Goal: Information Seeking & Learning: Learn about a topic

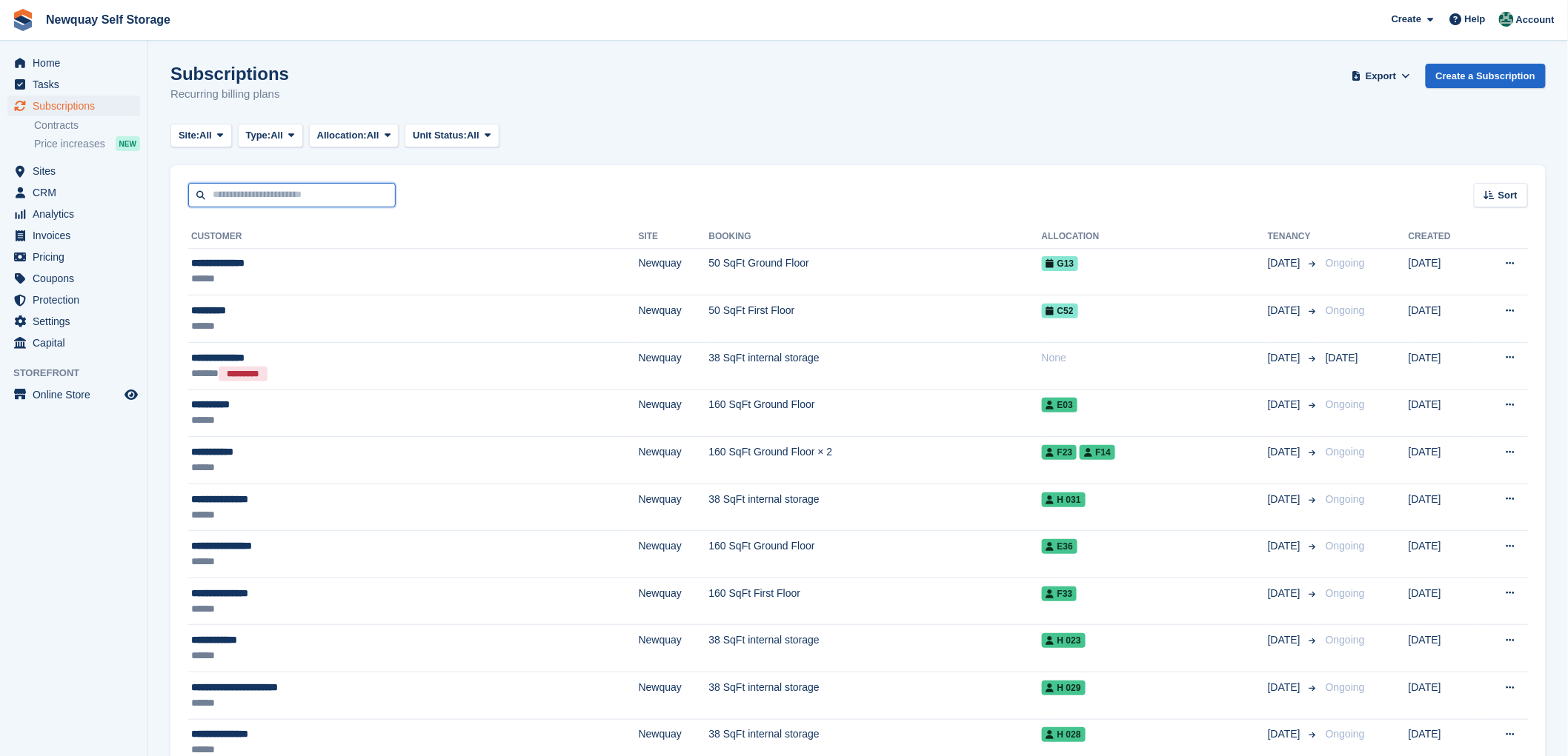
click at [286, 193] on input "text" at bounding box center [291, 195] width 207 height 24
type input "******"
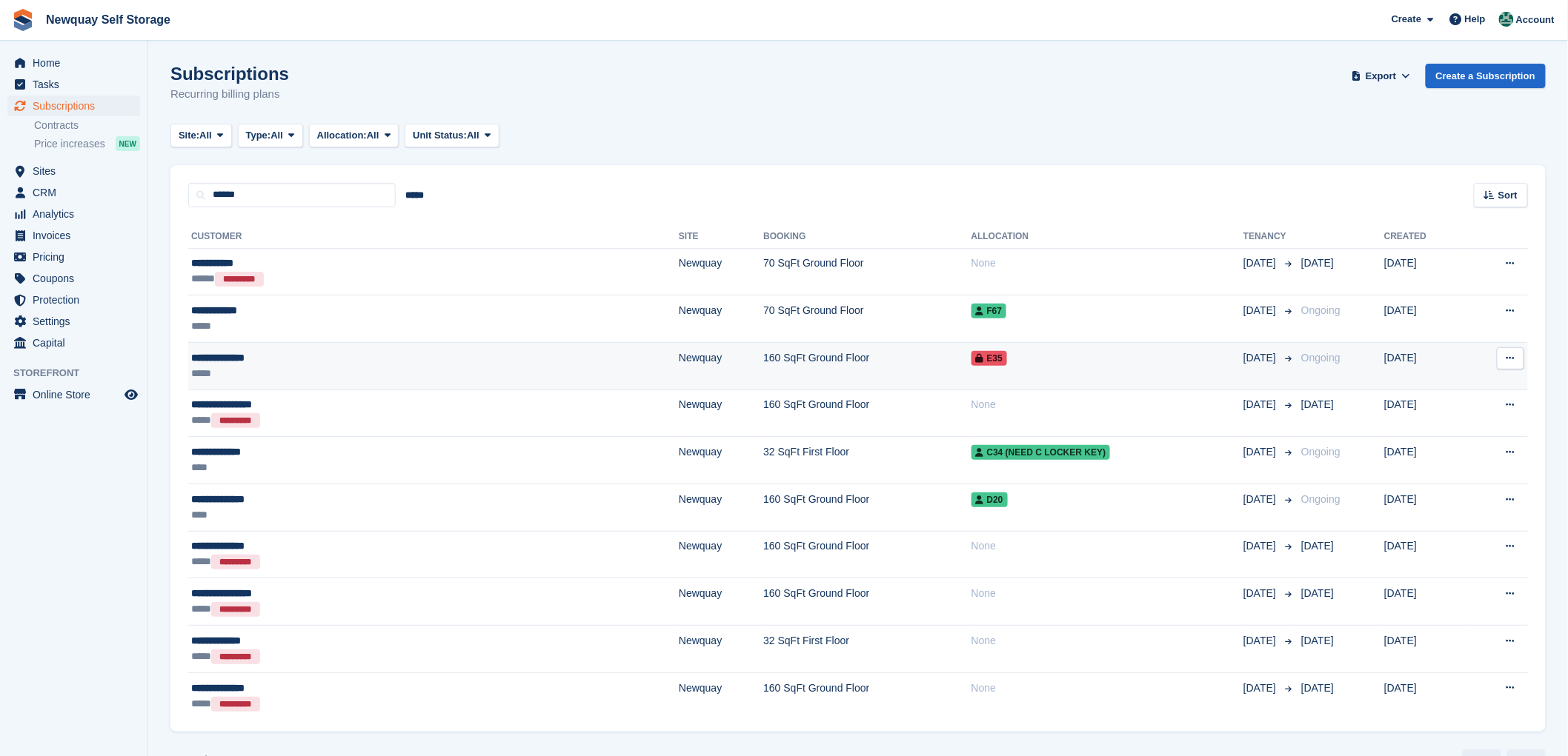
click at [249, 359] on div "**********" at bounding box center [315, 358] width 247 height 16
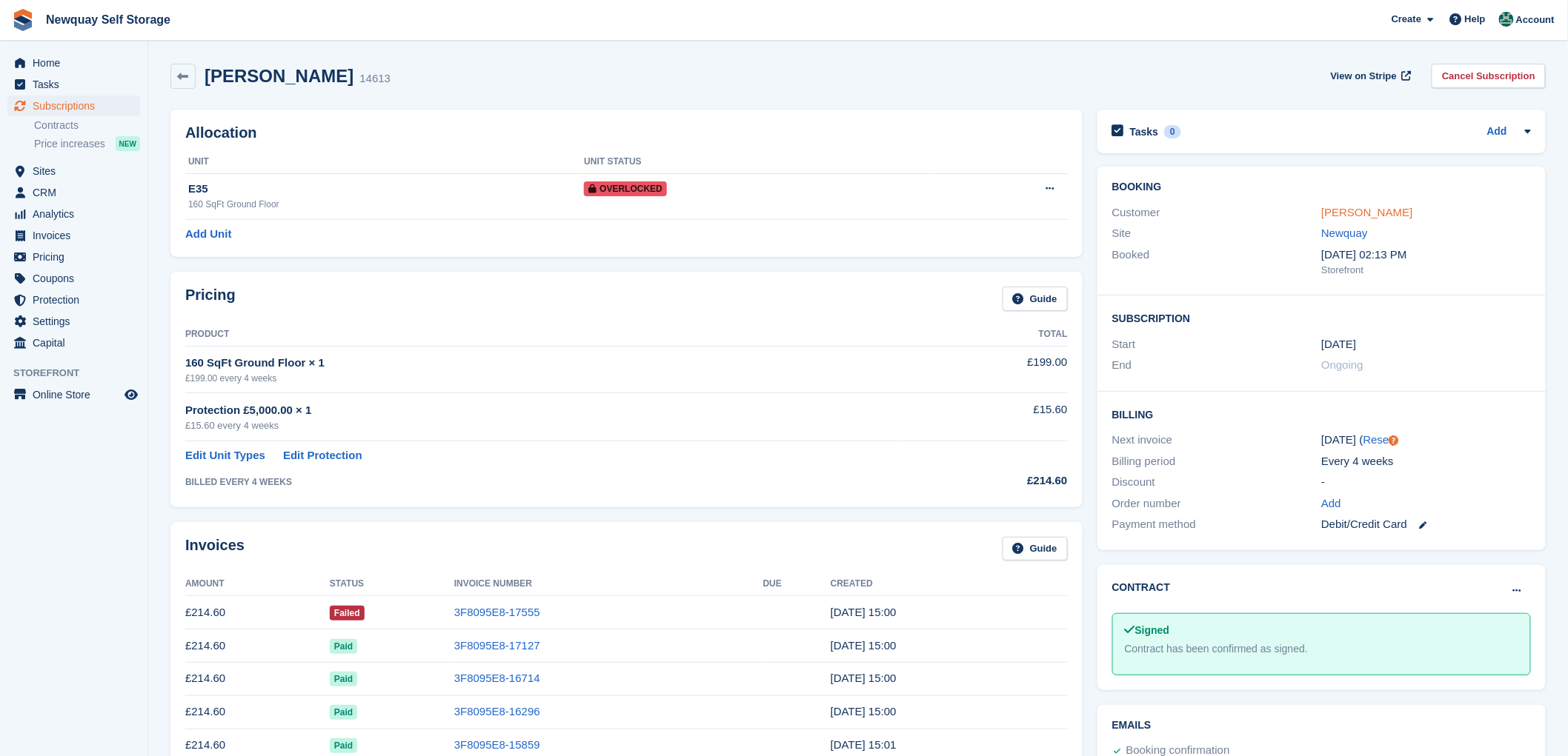
click at [1338, 215] on link "[PERSON_NAME]" at bounding box center [1366, 212] width 91 height 12
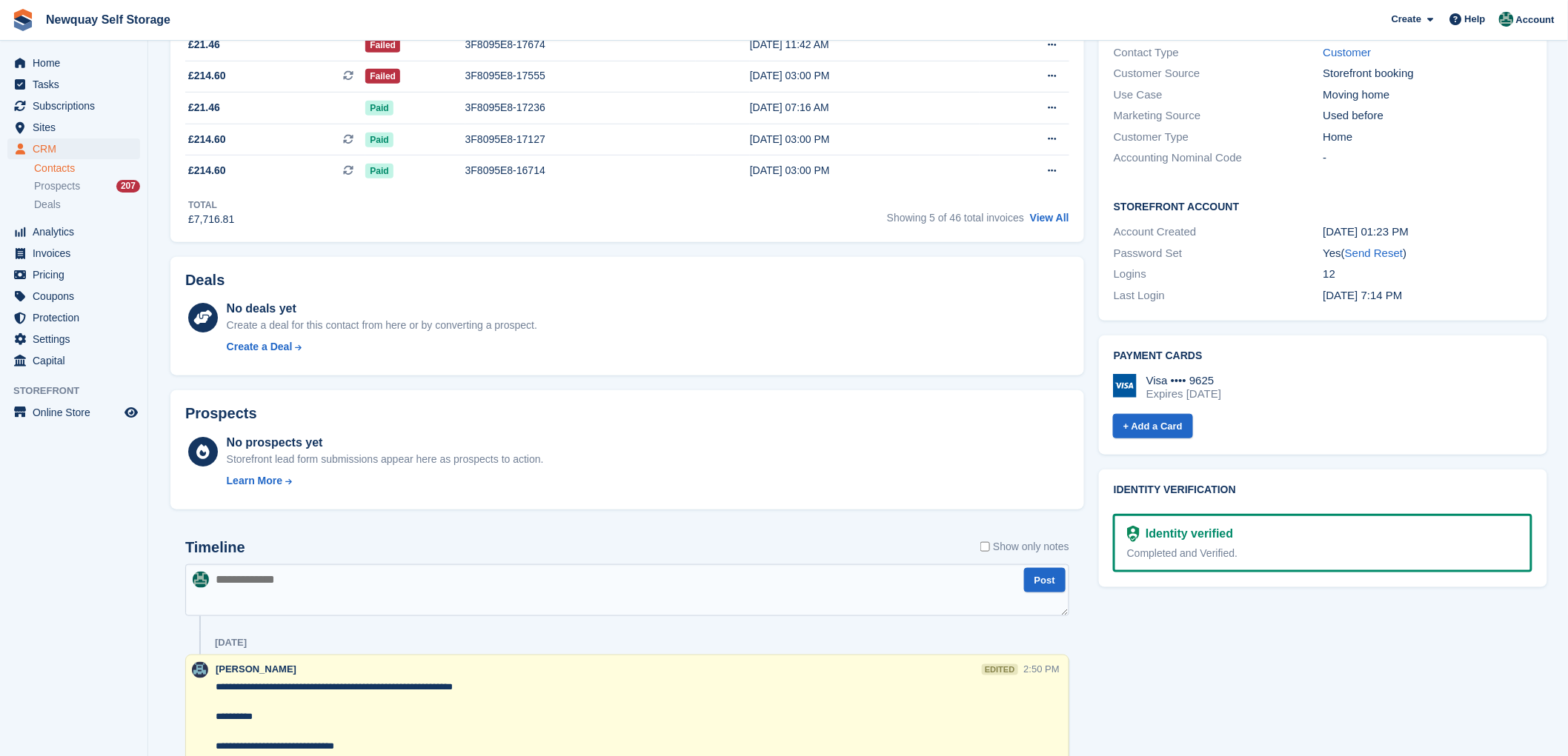
scroll to position [329, 0]
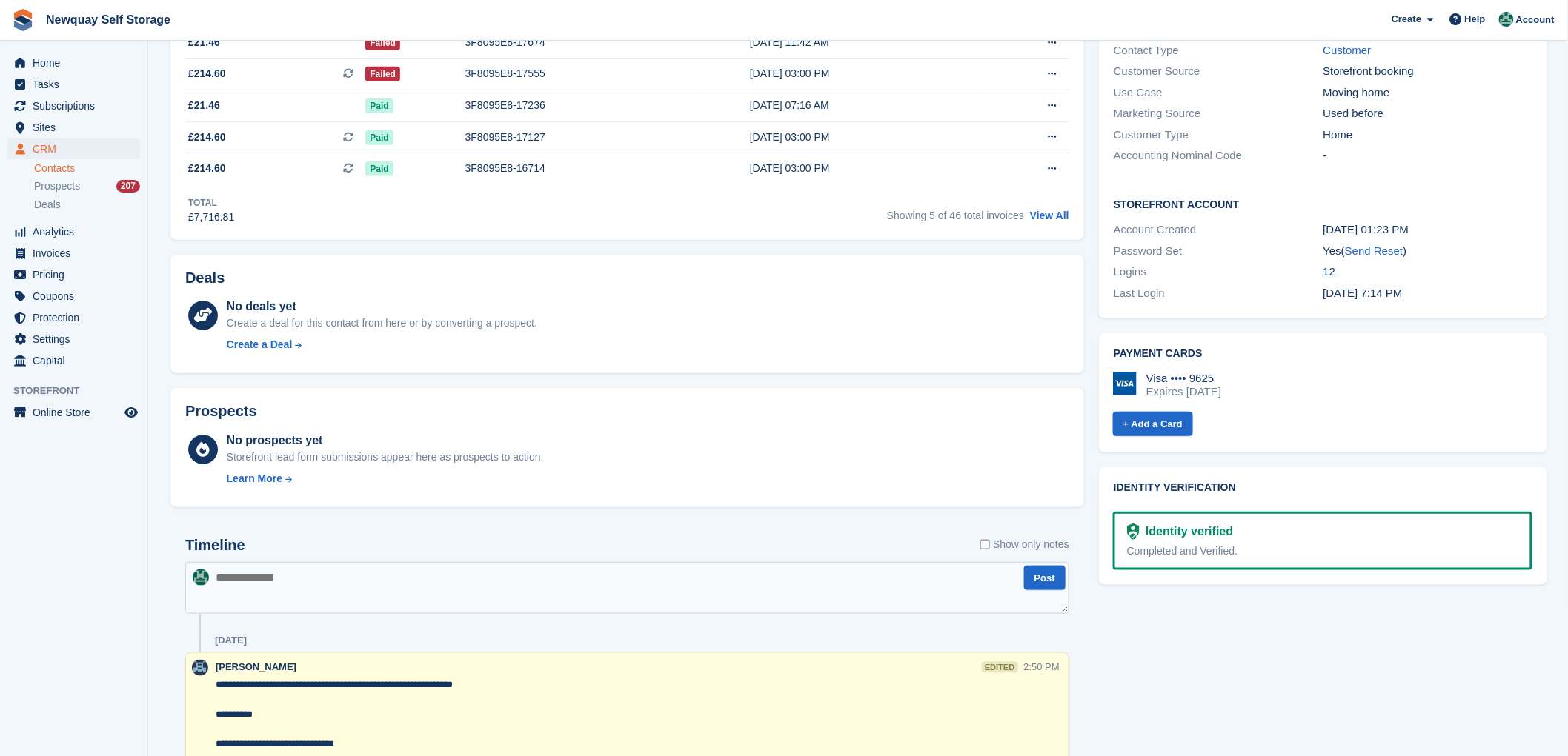
click at [278, 578] on textarea at bounding box center [627, 587] width 884 height 52
type textarea "**********"
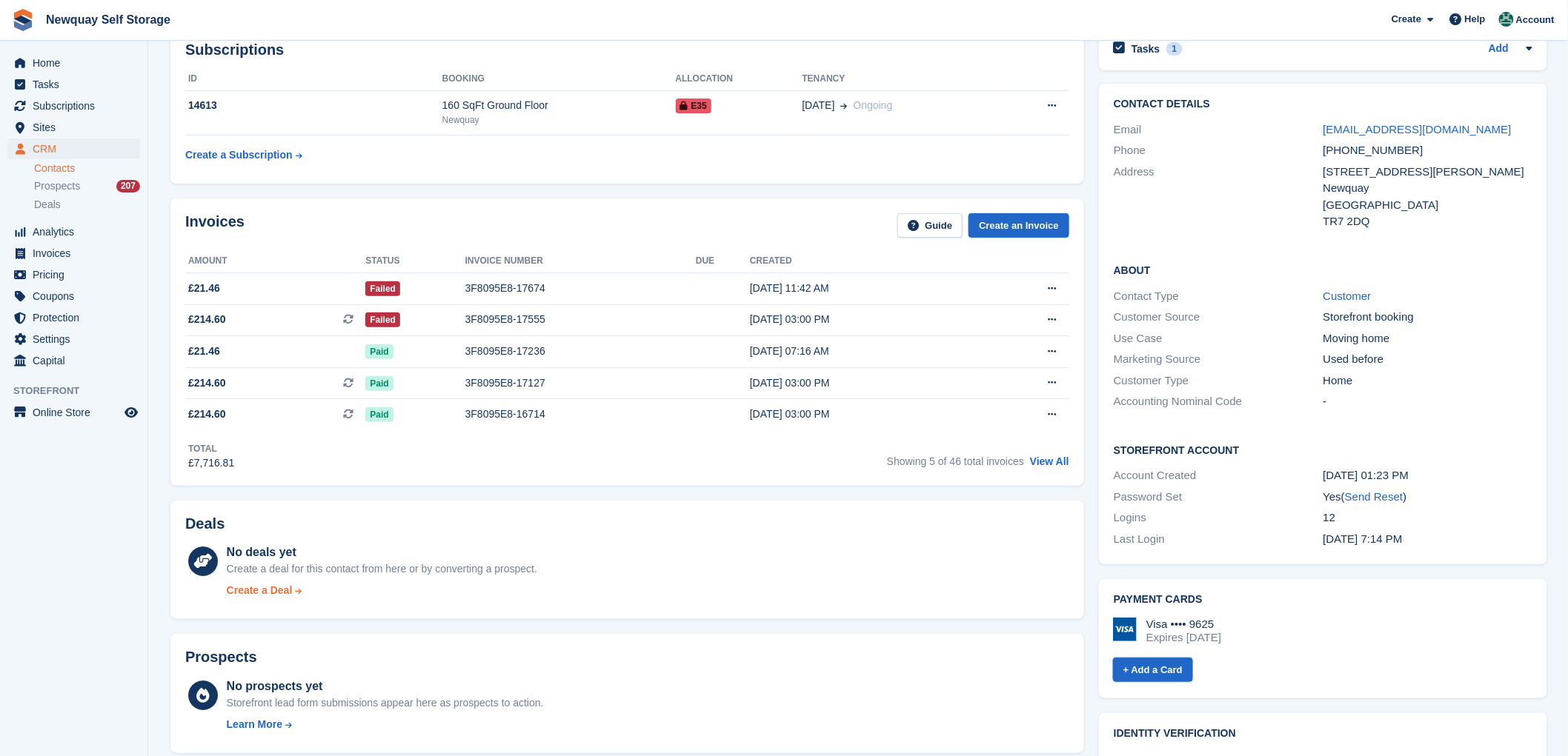
scroll to position [82, 0]
click at [72, 104] on span "Subscriptions" at bounding box center [77, 106] width 89 height 21
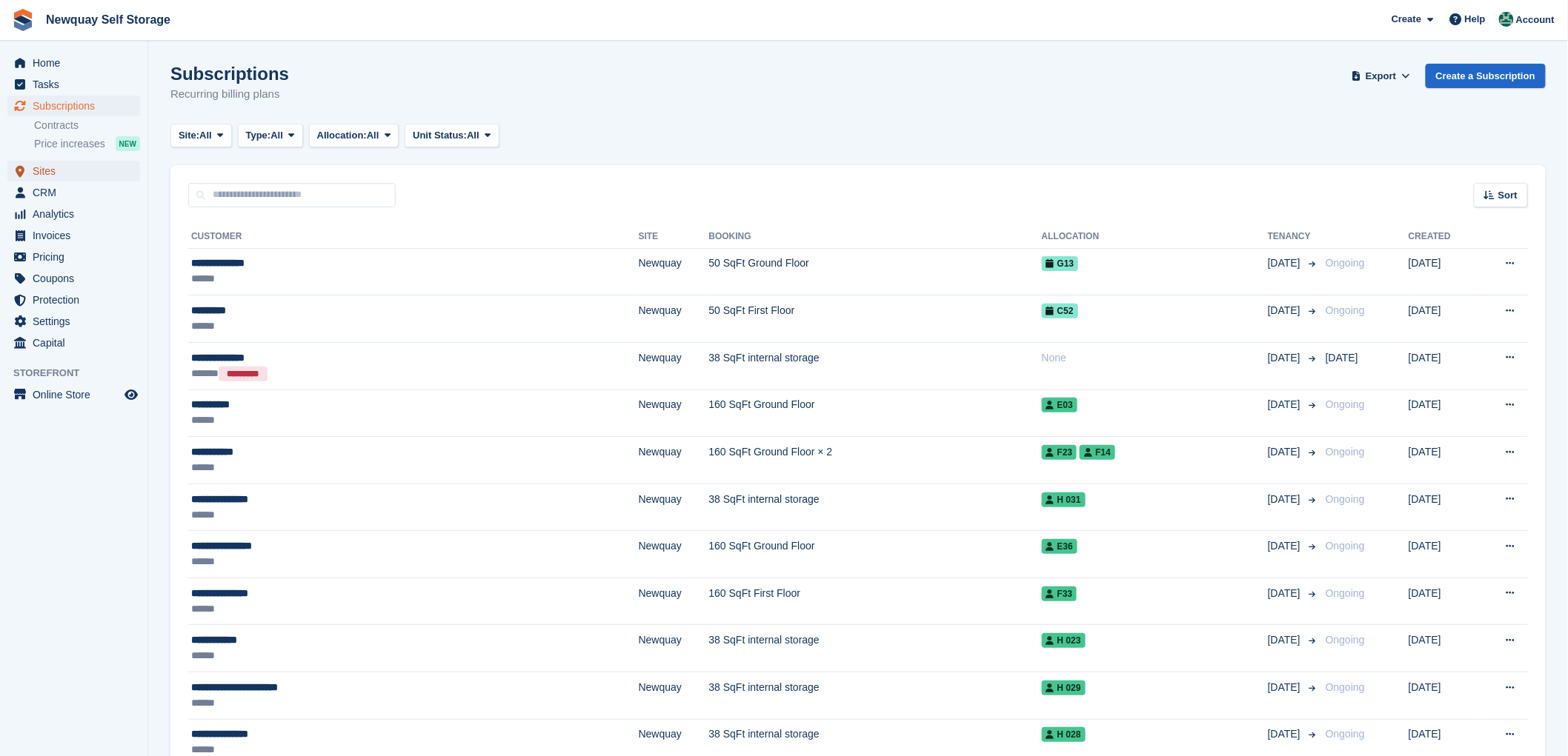
click at [46, 170] on span "Sites" at bounding box center [77, 171] width 89 height 21
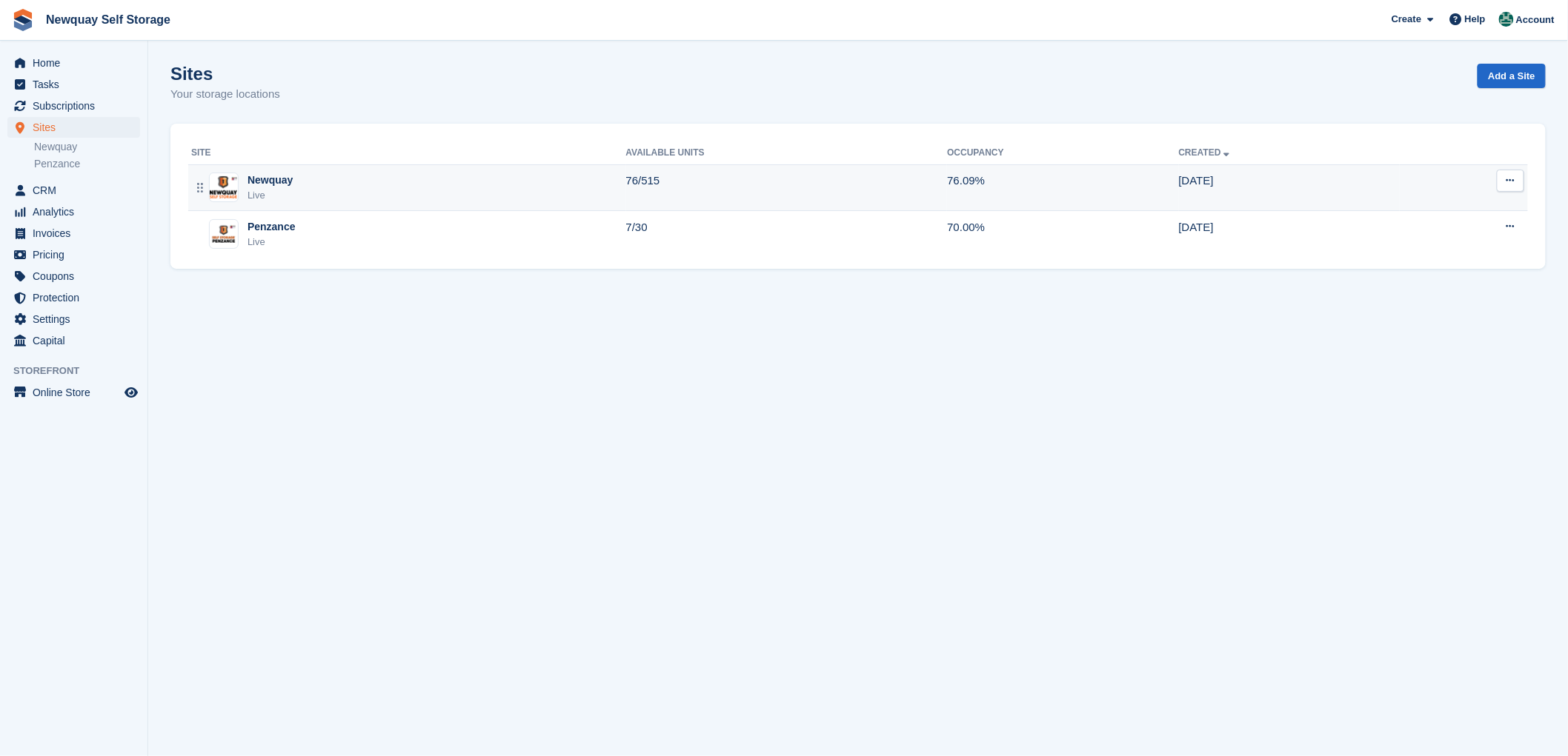
click at [268, 180] on div "Newquay" at bounding box center [270, 180] width 45 height 16
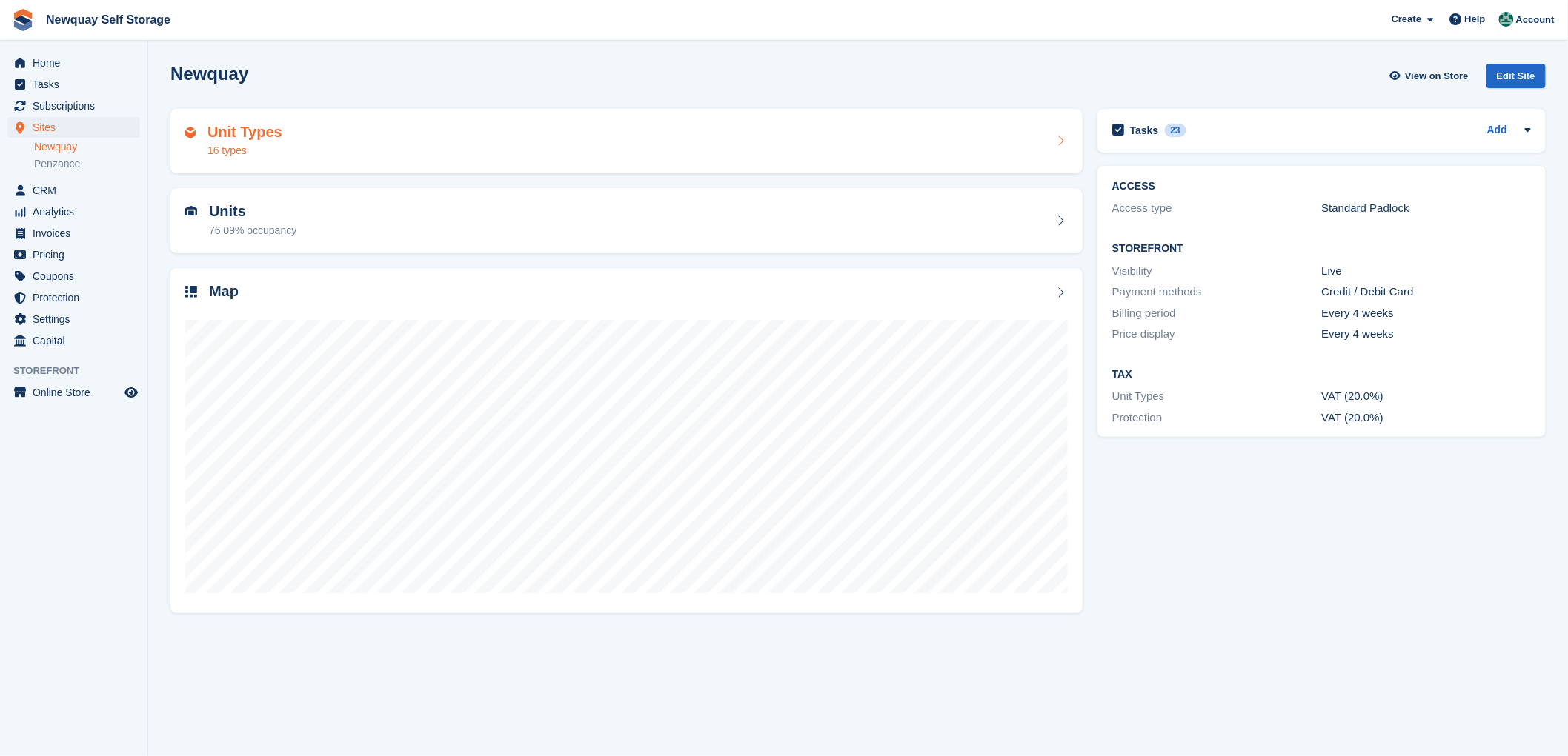
click at [248, 130] on h2 "Unit Types" at bounding box center [245, 131] width 75 height 17
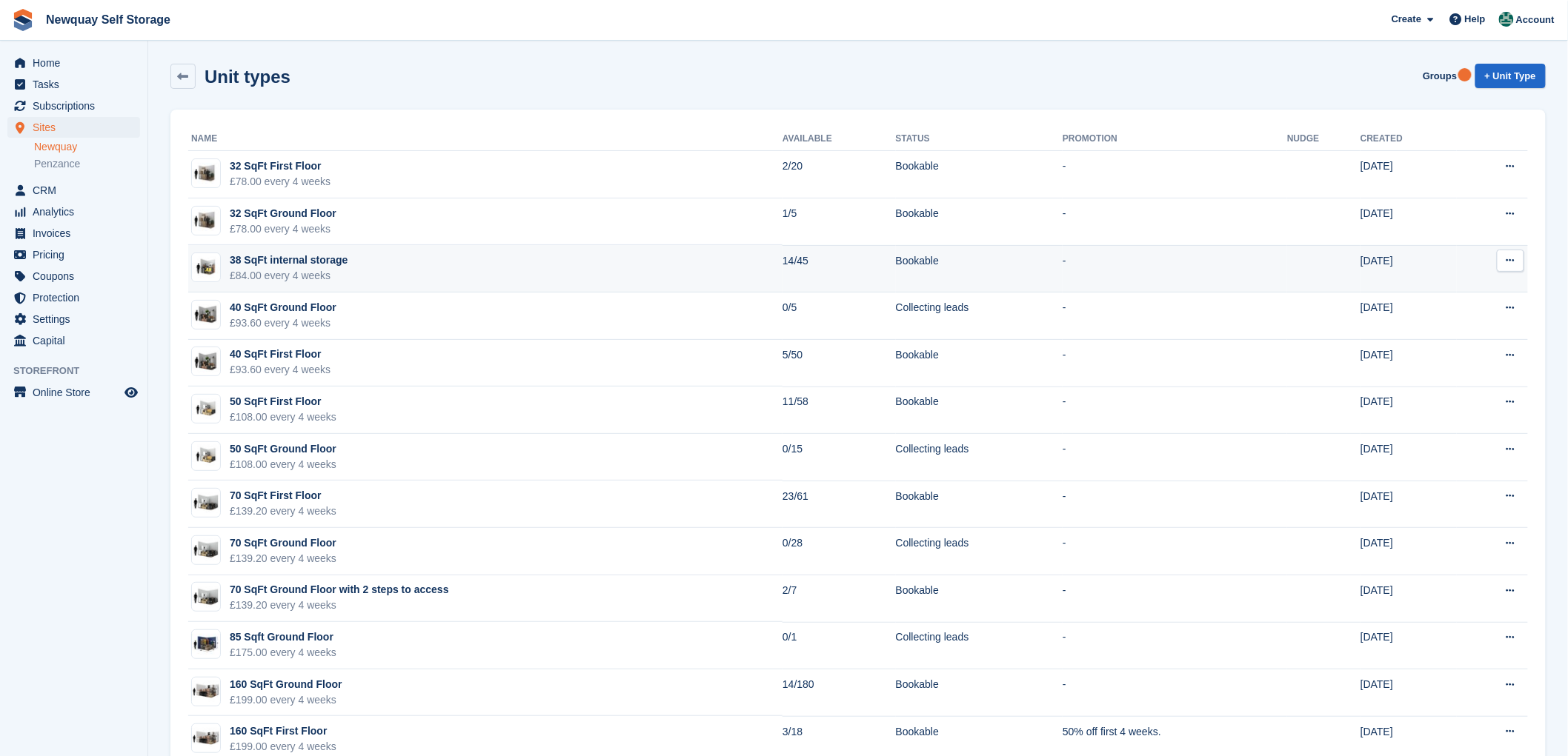
click at [279, 260] on div "38 SqFt internal storage" at bounding box center [289, 260] width 118 height 16
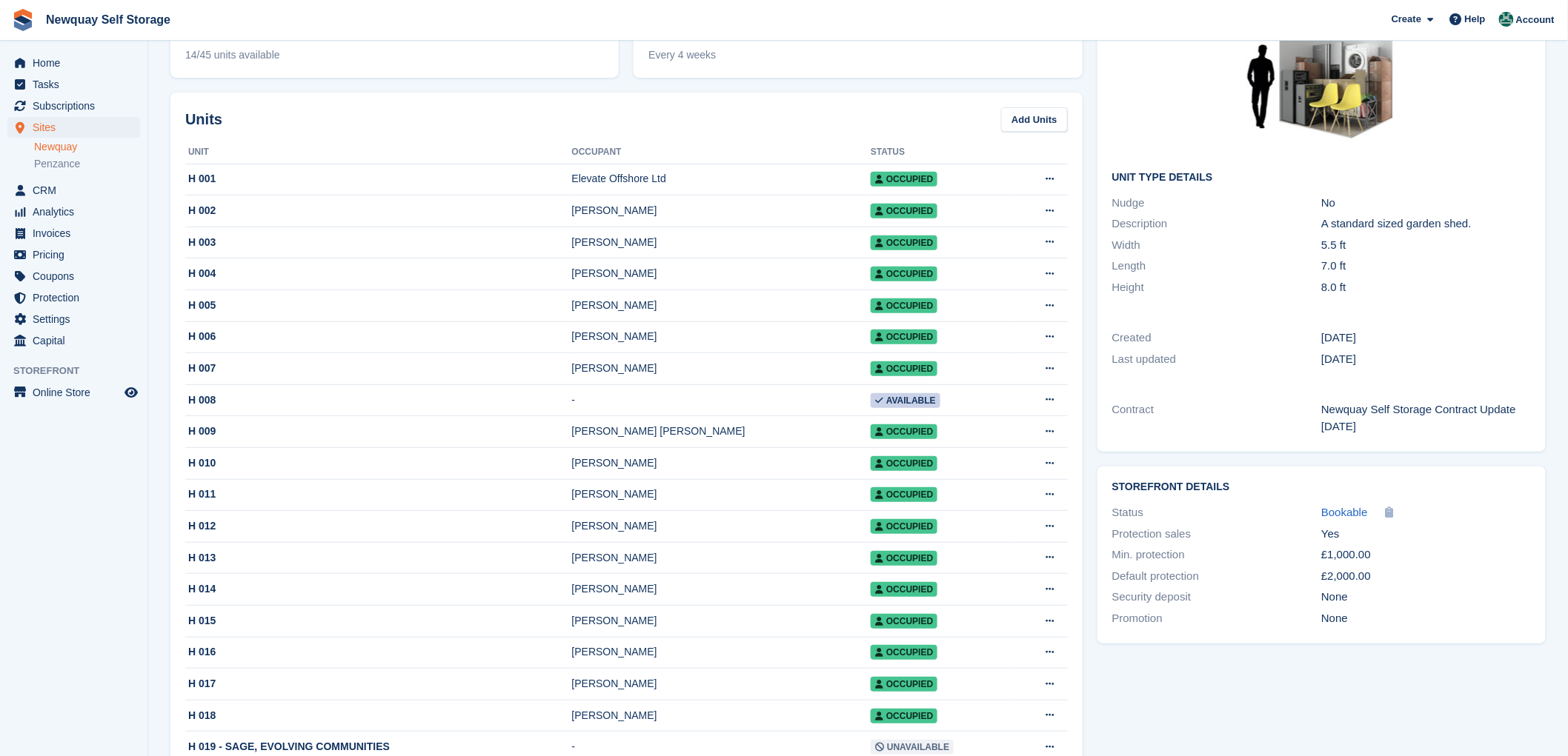
scroll to position [82, 0]
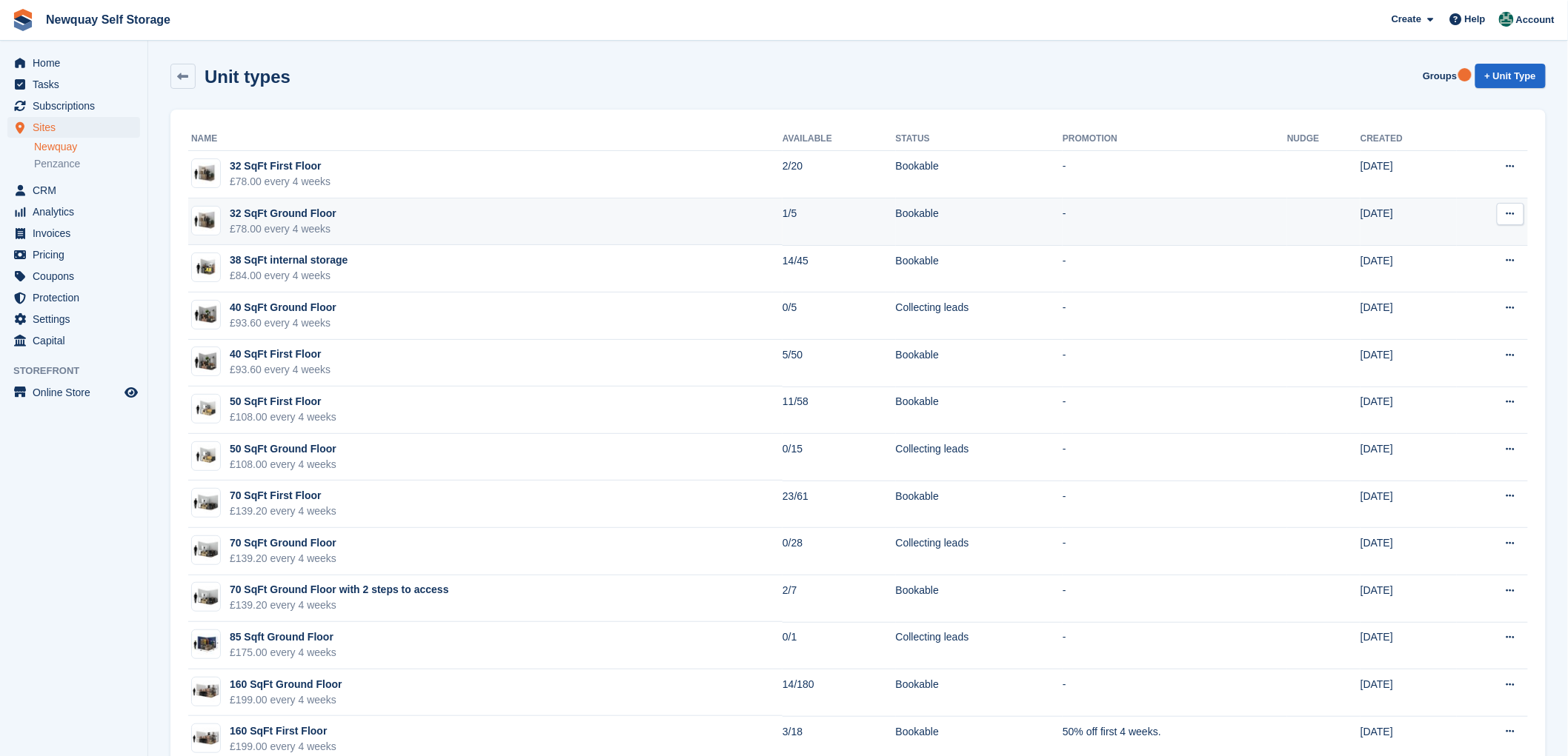
click at [283, 212] on div "32 SqFt Ground Floor" at bounding box center [283, 214] width 107 height 16
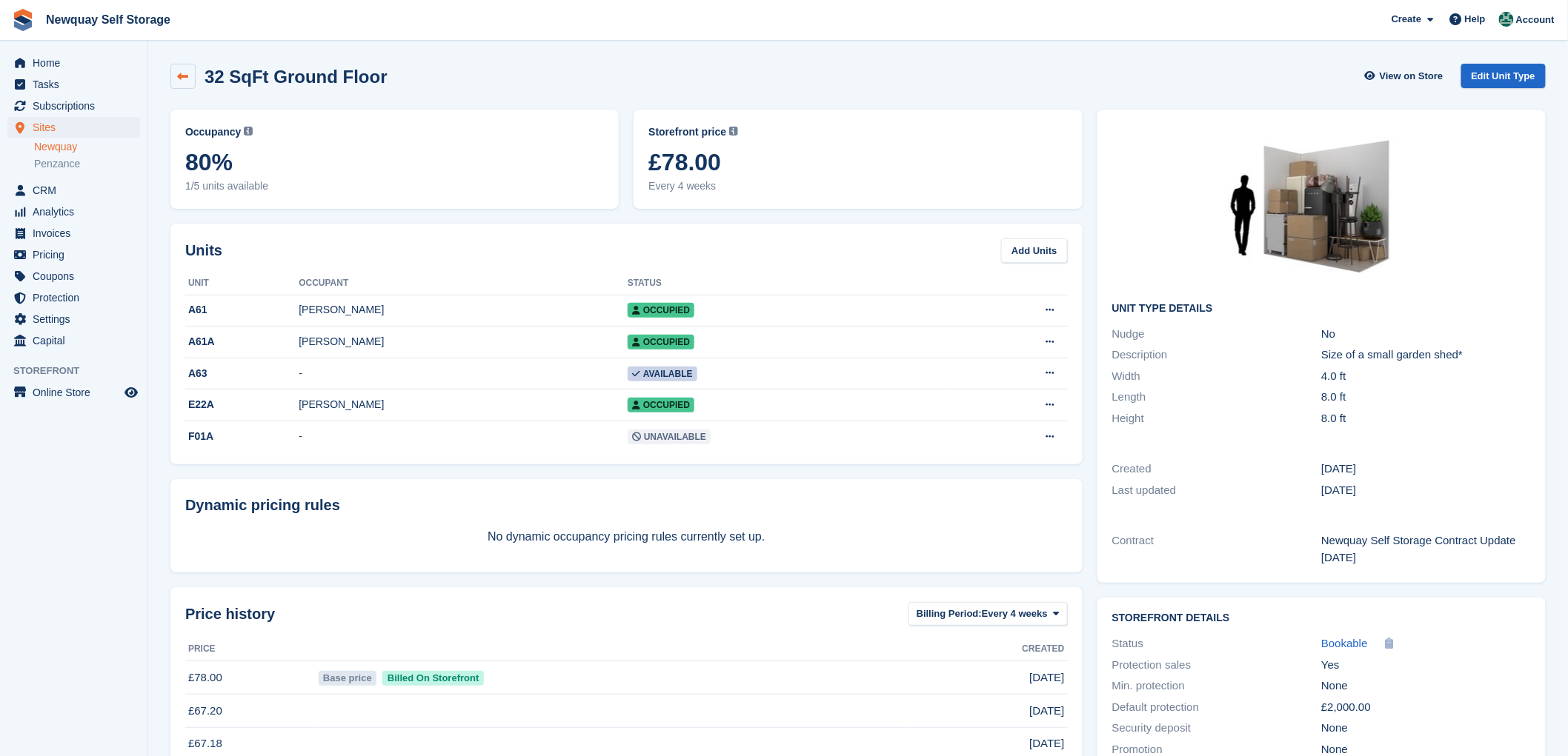
click at [179, 72] on icon at bounding box center [183, 76] width 11 height 11
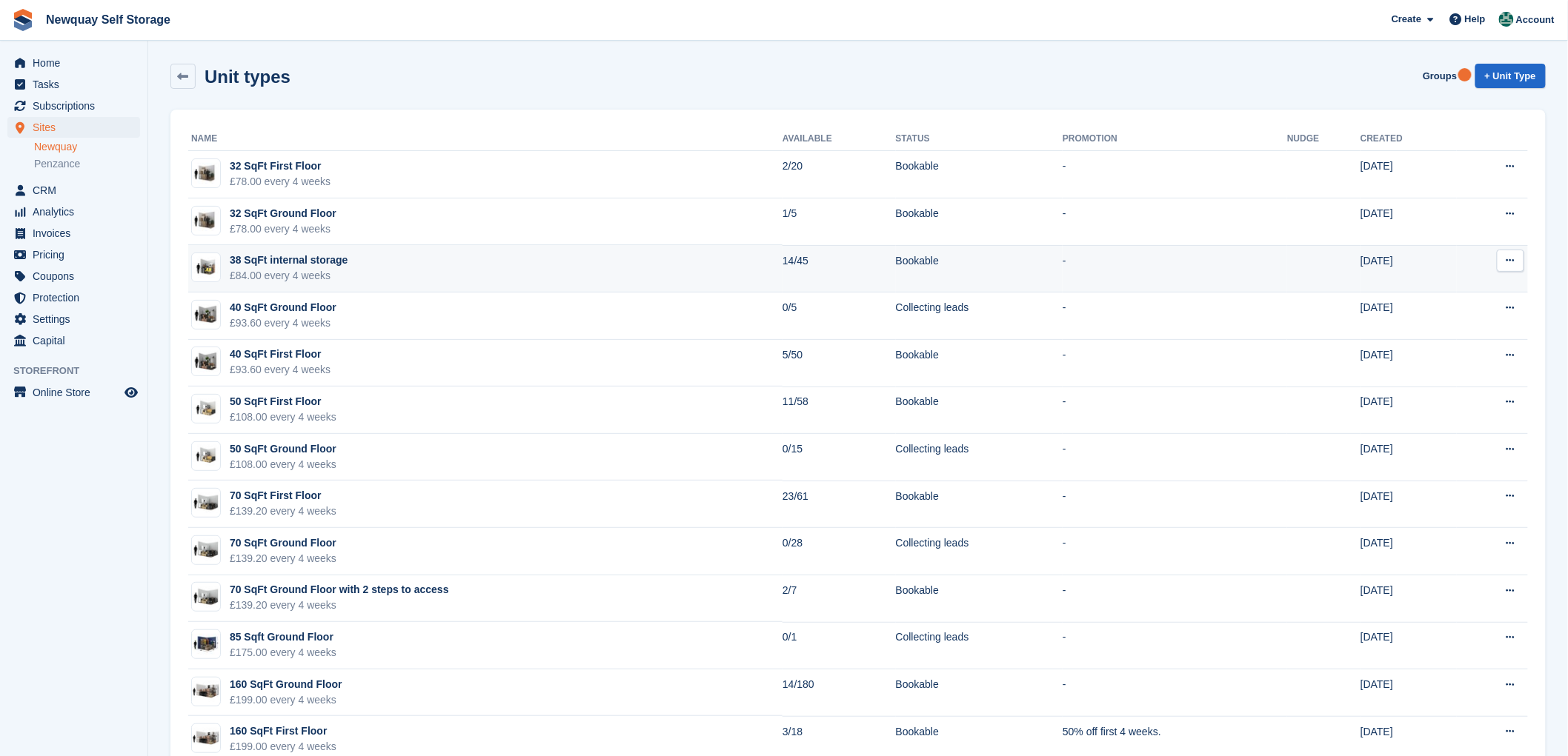
click at [269, 267] on div "38 SqFt internal storage" at bounding box center [289, 260] width 118 height 16
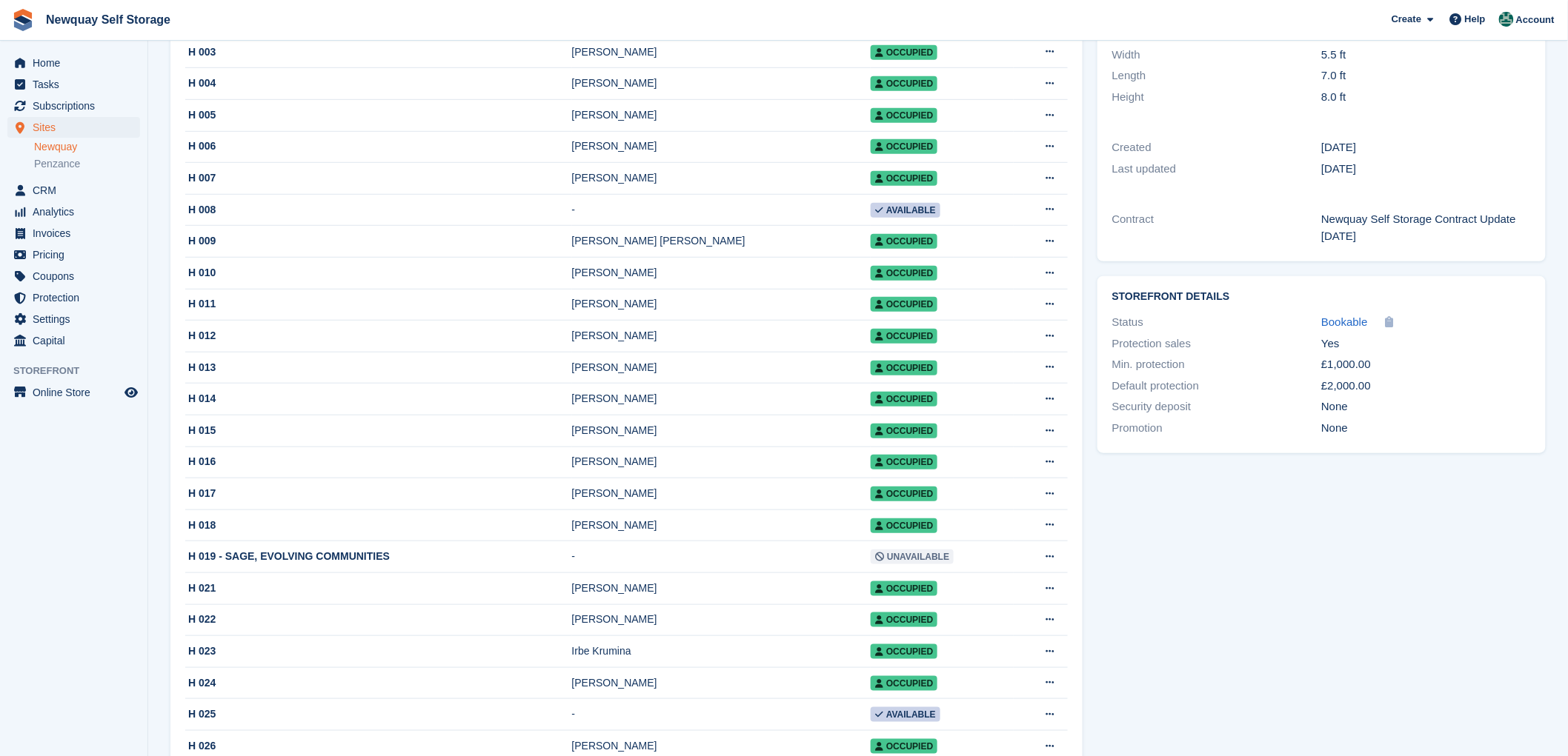
scroll to position [329, 0]
